Goal: Complete application form: Complete application form

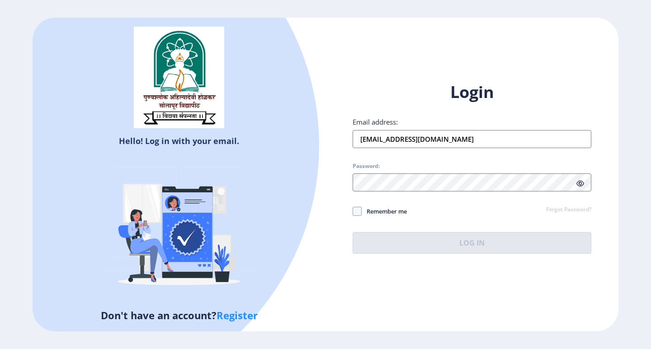
click at [465, 225] on div "Login Email address: [EMAIL_ADDRESS][DOMAIN_NAME] Password: Remember me Forgot …" at bounding box center [471, 167] width 239 height 173
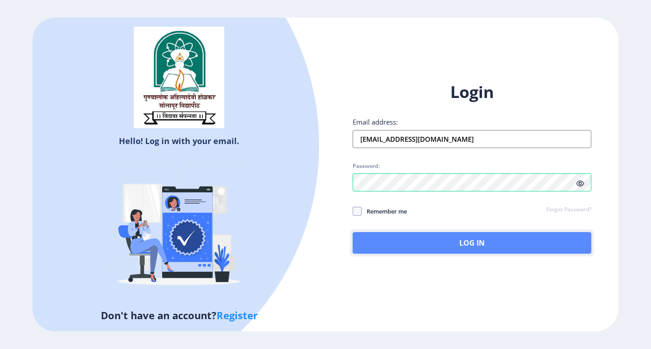
click at [466, 242] on button "Log In" at bounding box center [471, 243] width 239 height 22
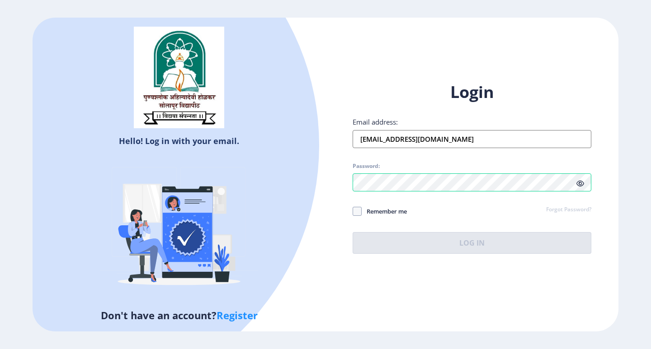
click at [510, 214] on div "Remember me Forgot Password?" at bounding box center [471, 212] width 239 height 12
click at [360, 211] on span at bounding box center [356, 211] width 9 height 9
click at [353, 211] on input "Remember me" at bounding box center [352, 211] width 0 height 0
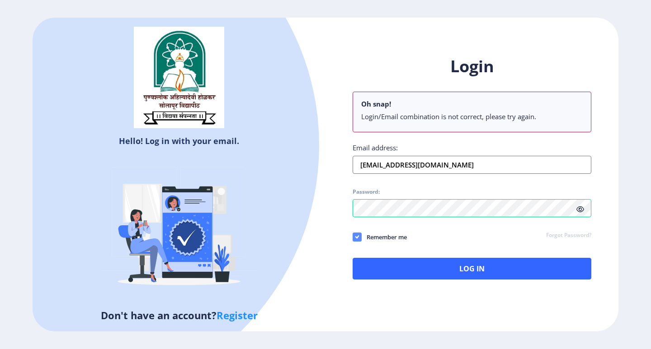
click at [355, 236] on icon at bounding box center [357, 237] width 4 height 9
click at [353, 237] on input "Remember me" at bounding box center [352, 237] width 0 height 0
click at [355, 235] on span at bounding box center [356, 237] width 9 height 9
click at [353, 237] on input "Remember me" at bounding box center [352, 237] width 0 height 0
checkbox input "true"
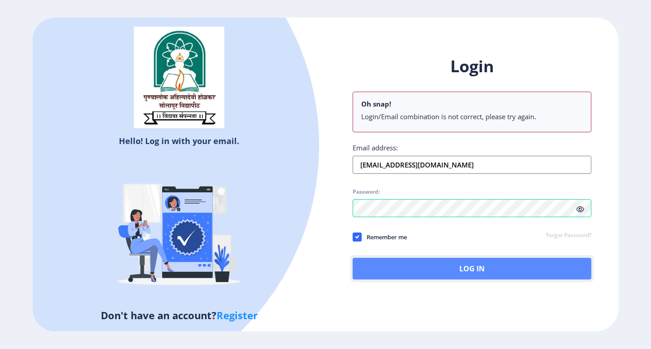
click at [468, 272] on button "Log In" at bounding box center [471, 269] width 239 height 22
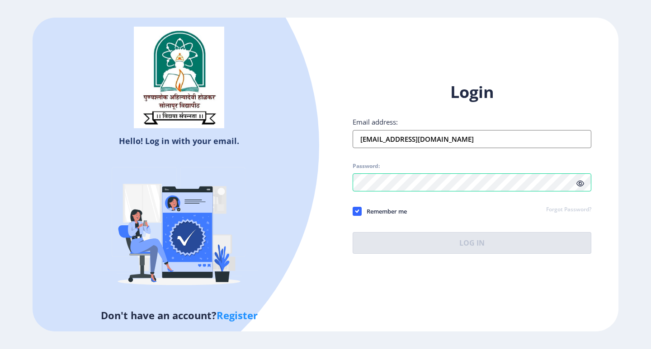
click at [581, 185] on icon at bounding box center [580, 183] width 8 height 7
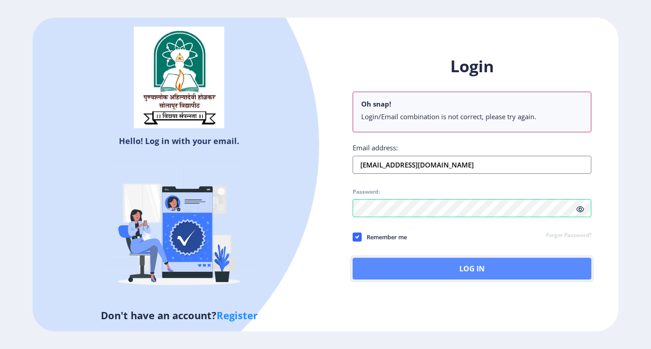
click at [473, 262] on button "Log In" at bounding box center [471, 269] width 239 height 22
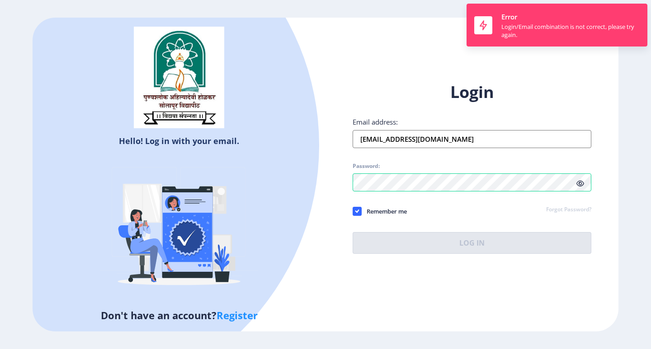
drag, startPoint x: 470, startPoint y: 143, endPoint x: 213, endPoint y: 184, distance: 260.3
click at [213, 184] on div "Hello! Log in with your email. Don't have an account? Register Login Email addr…" at bounding box center [325, 175] width 585 height 314
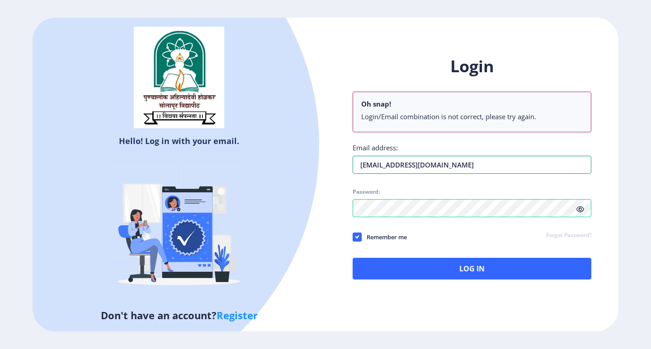
type input "[EMAIL_ADDRESS][DOMAIN_NAME]"
click at [340, 165] on div "Login Oh snap! Login/Email combination is not correct, please try again. Email …" at bounding box center [471, 175] width 293 height 266
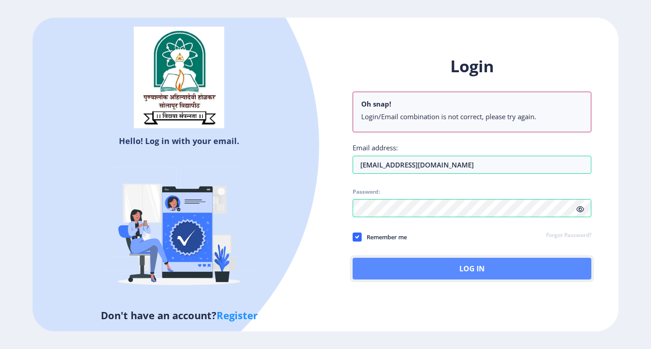
click at [488, 273] on button "Log In" at bounding box center [471, 269] width 239 height 22
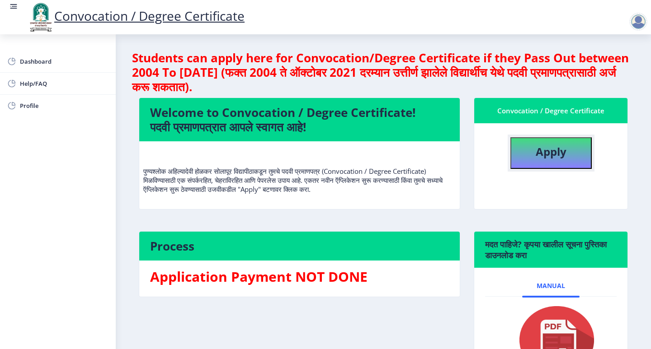
click at [561, 148] on b "Apply" at bounding box center [550, 151] width 31 height 15
select select
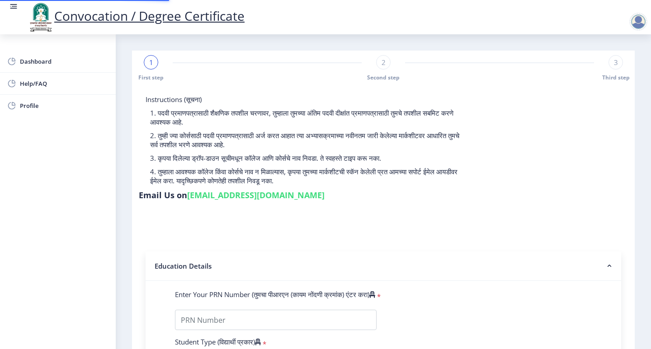
type input "2016032500135765"
select select "Regular"
select select "2020"
select select "March"
select select "Grade A"
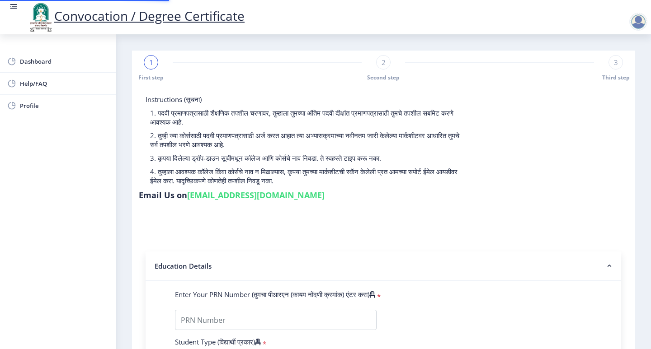
type input "613576"
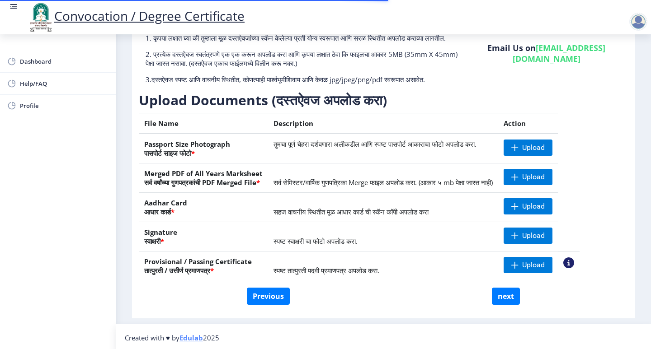
scroll to position [89, 0]
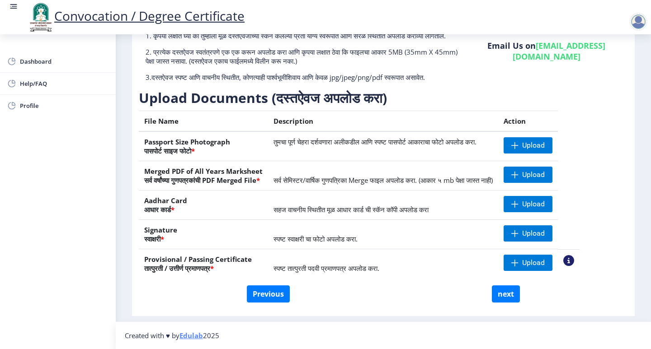
click at [638, 24] on div at bounding box center [638, 22] width 18 height 18
click at [615, 74] on span "Log out" at bounding box center [614, 70] width 58 height 11
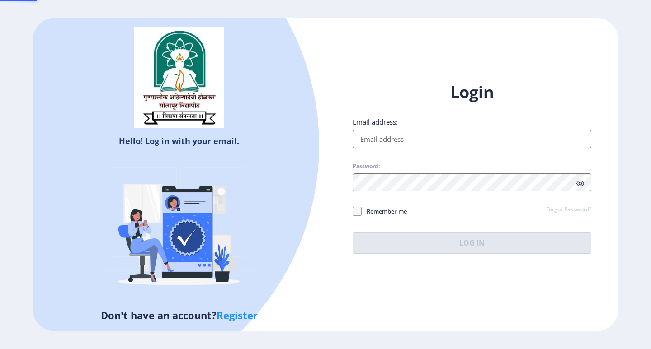
type input "[EMAIL_ADDRESS][DOMAIN_NAME]"
